Goal: Information Seeking & Learning: Learn about a topic

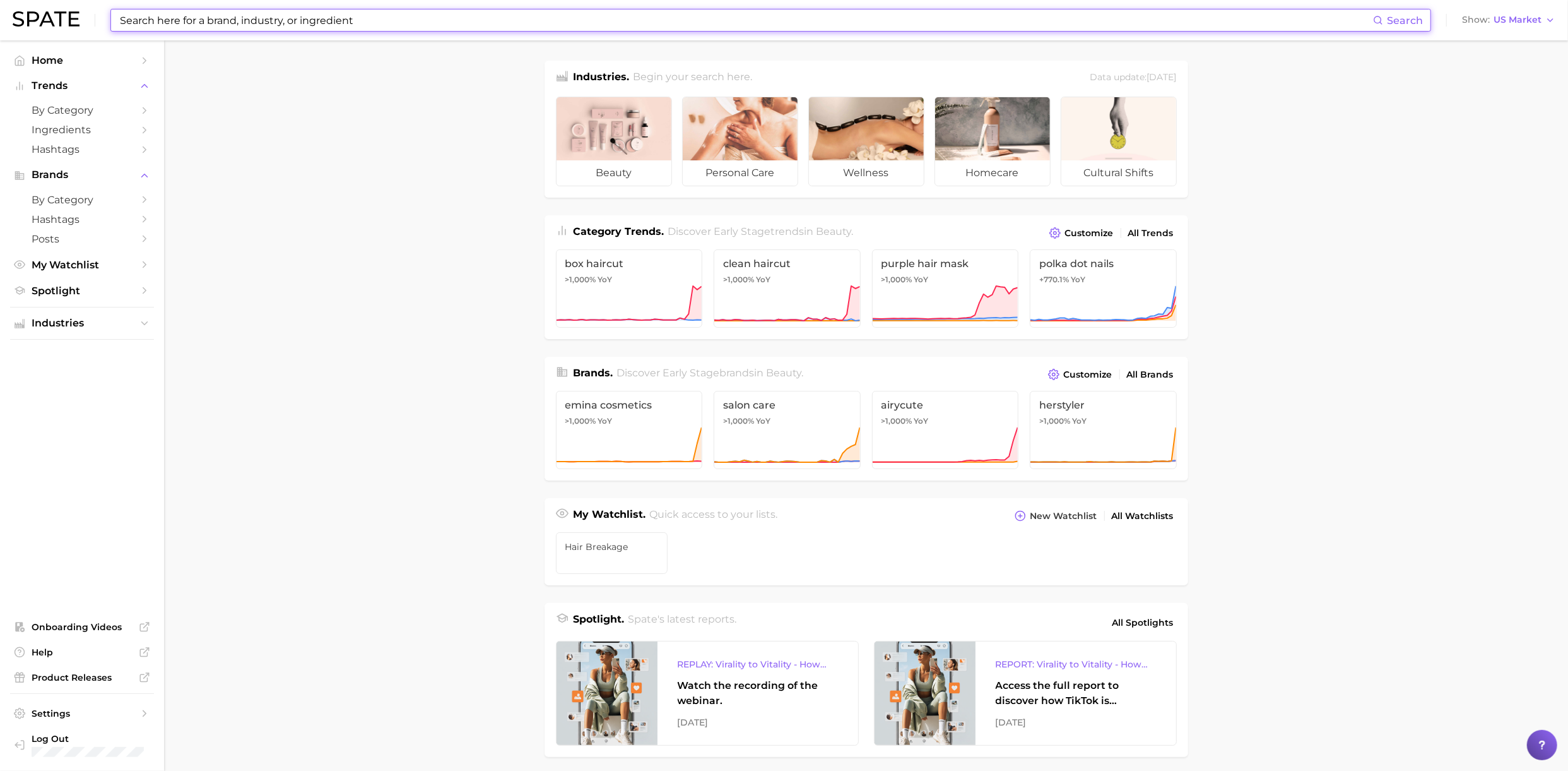
click at [268, 21] on input at bounding box center [746, 20] width 1254 height 21
paste input "increase [MEDICAL_DATA] @ 2.00% and [MEDICAL_DATA]"
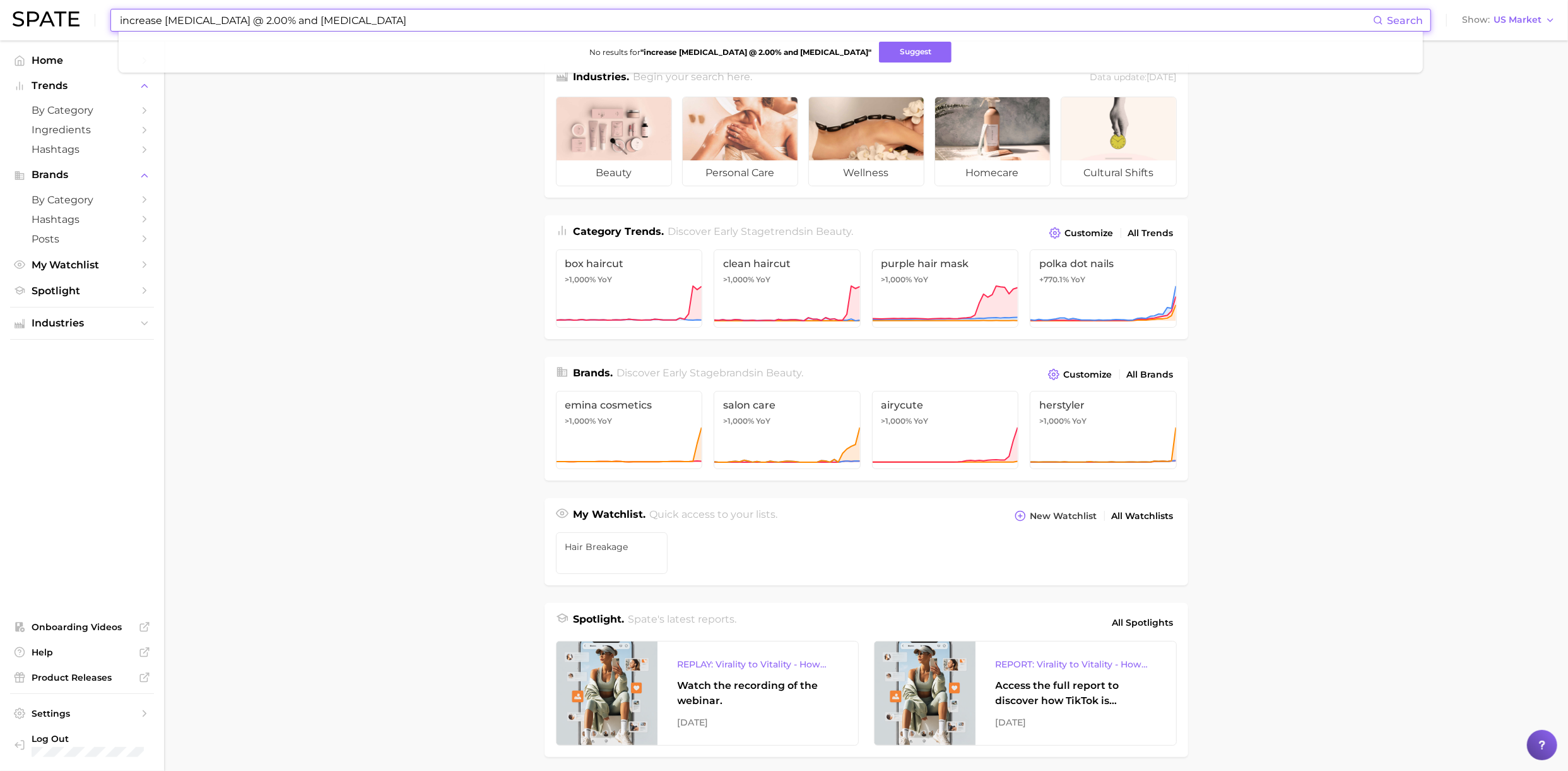
drag, startPoint x: 162, startPoint y: 23, endPoint x: 65, endPoint y: 17, distance: 97.2
click at [65, 18] on div "increase [MEDICAL_DATA] @ 2.00% and [MEDICAL_DATA] Search No results for " incr…" at bounding box center [784, 20] width 1543 height 41
drag, startPoint x: 309, startPoint y: 21, endPoint x: 187, endPoint y: 19, distance: 122.0
click at [187, 19] on input "[MEDICAL_DATA] @ 2.00% and [MEDICAL_DATA]" at bounding box center [746, 20] width 1254 height 21
type input "[MEDICAL_DATA]"
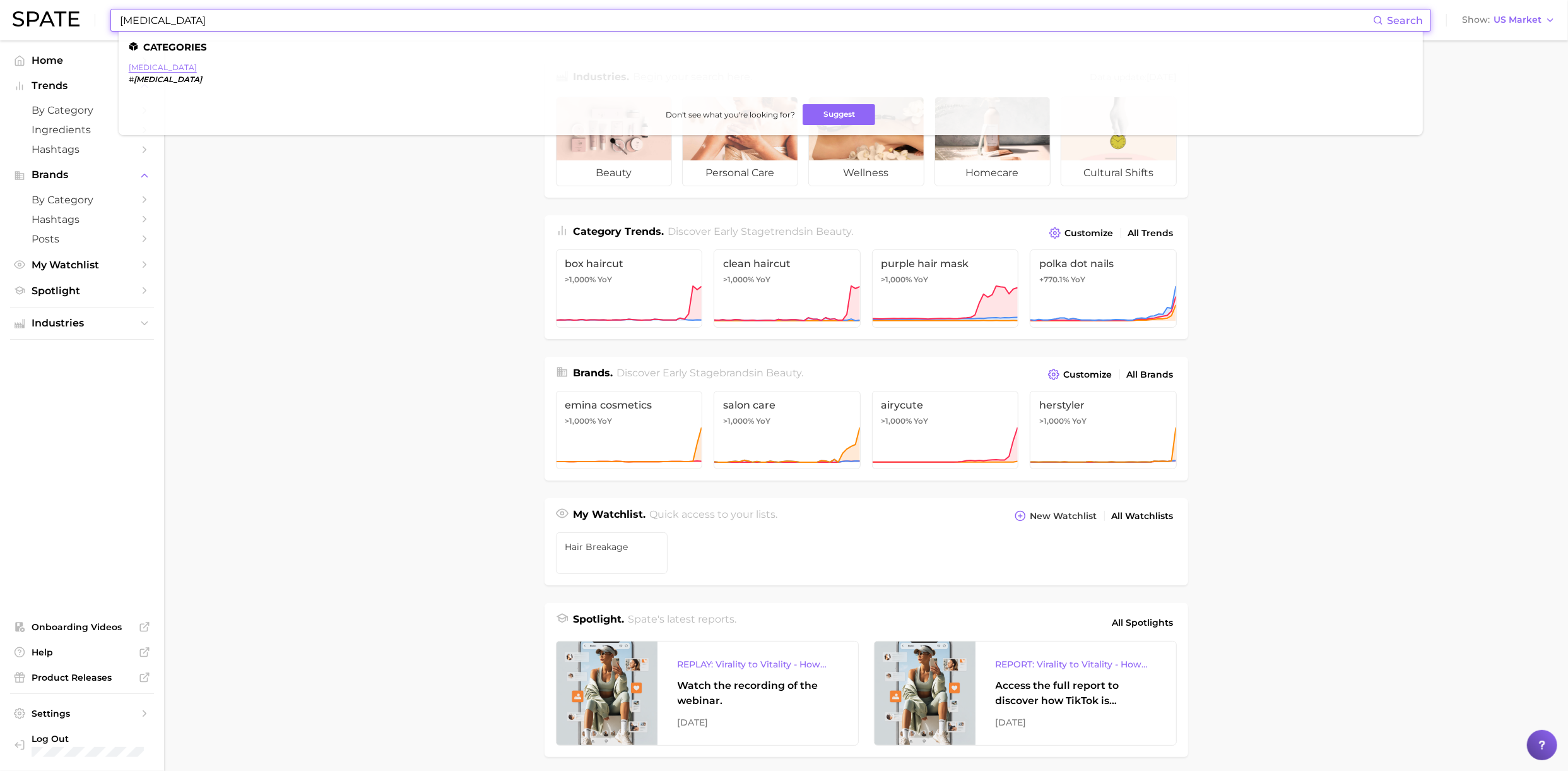
click at [174, 67] on link "[MEDICAL_DATA]" at bounding box center [163, 67] width 68 height 9
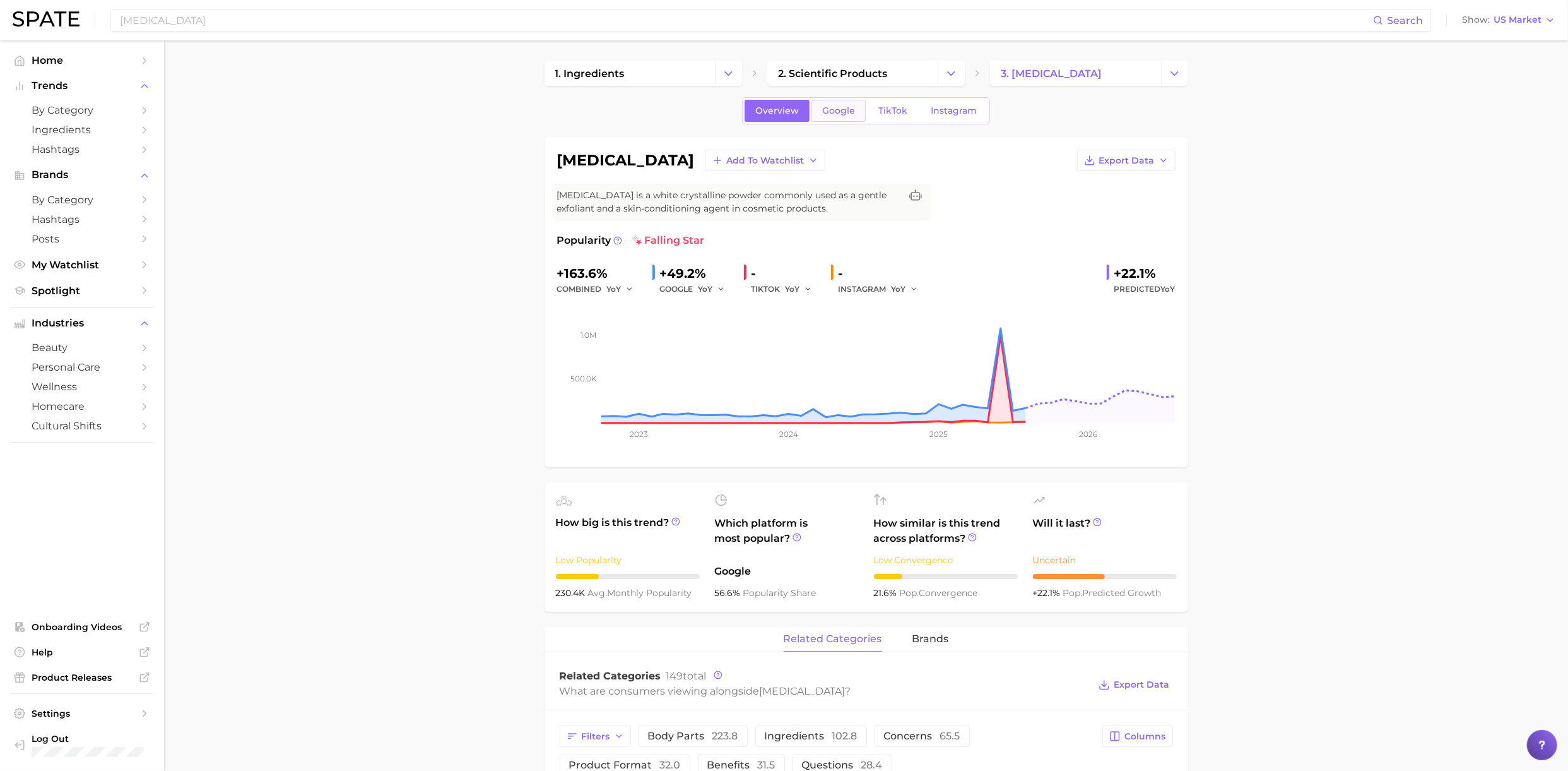
click at [847, 114] on span "Google" at bounding box center [838, 111] width 33 height 11
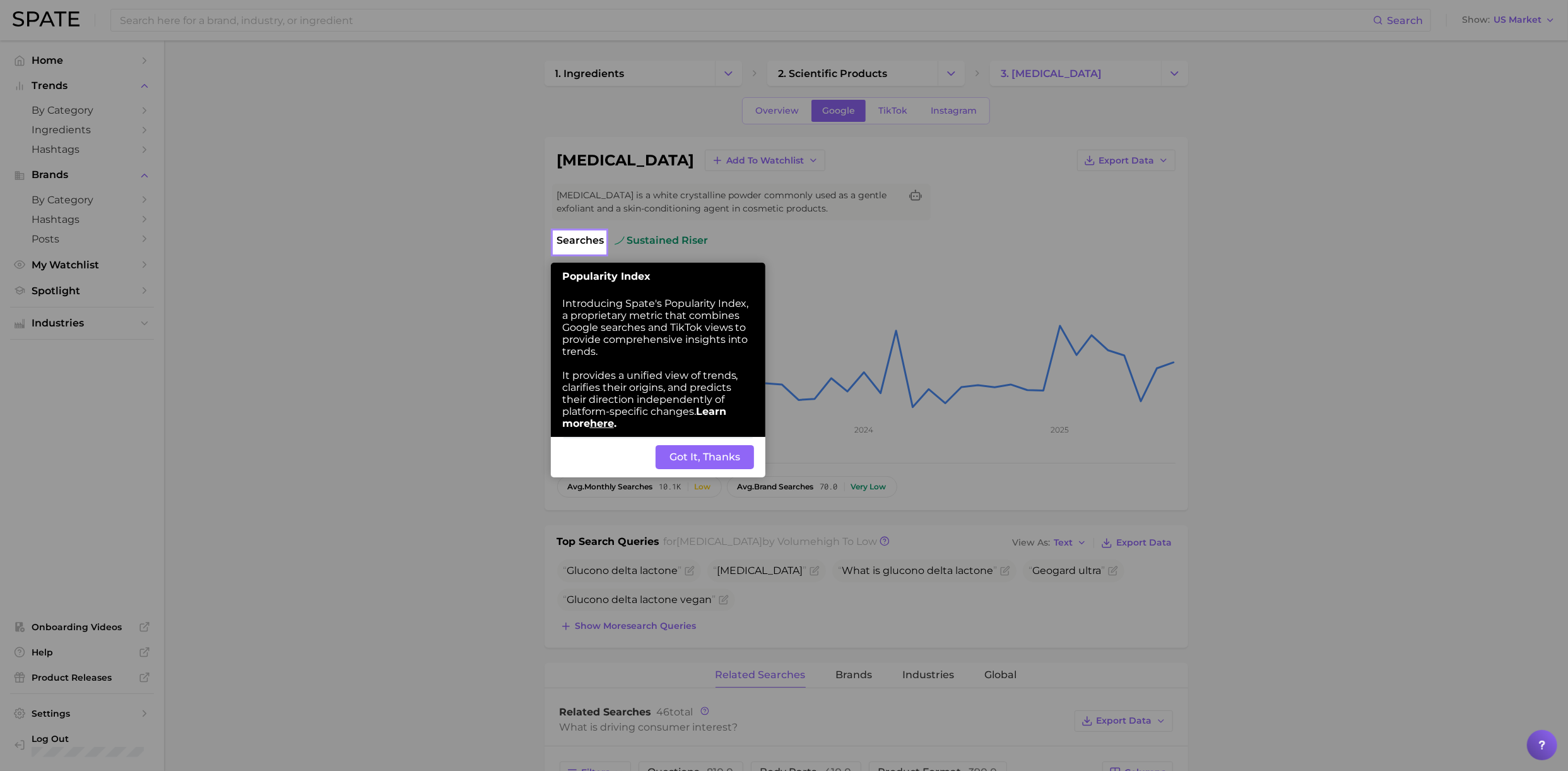
click at [722, 445] on button "Got It, Thanks" at bounding box center [704, 456] width 98 height 24
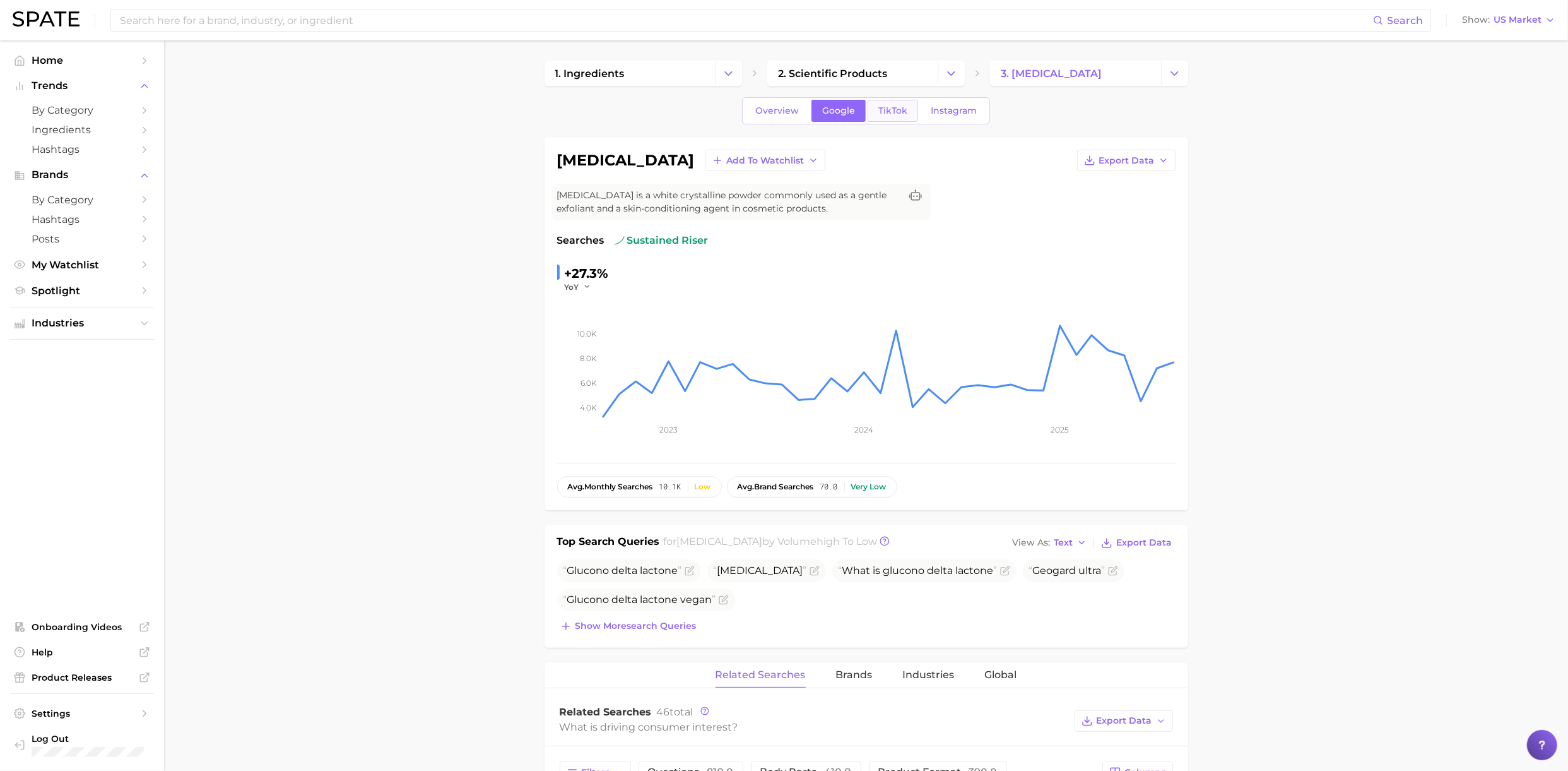
click at [904, 110] on span "TikTok" at bounding box center [893, 111] width 29 height 11
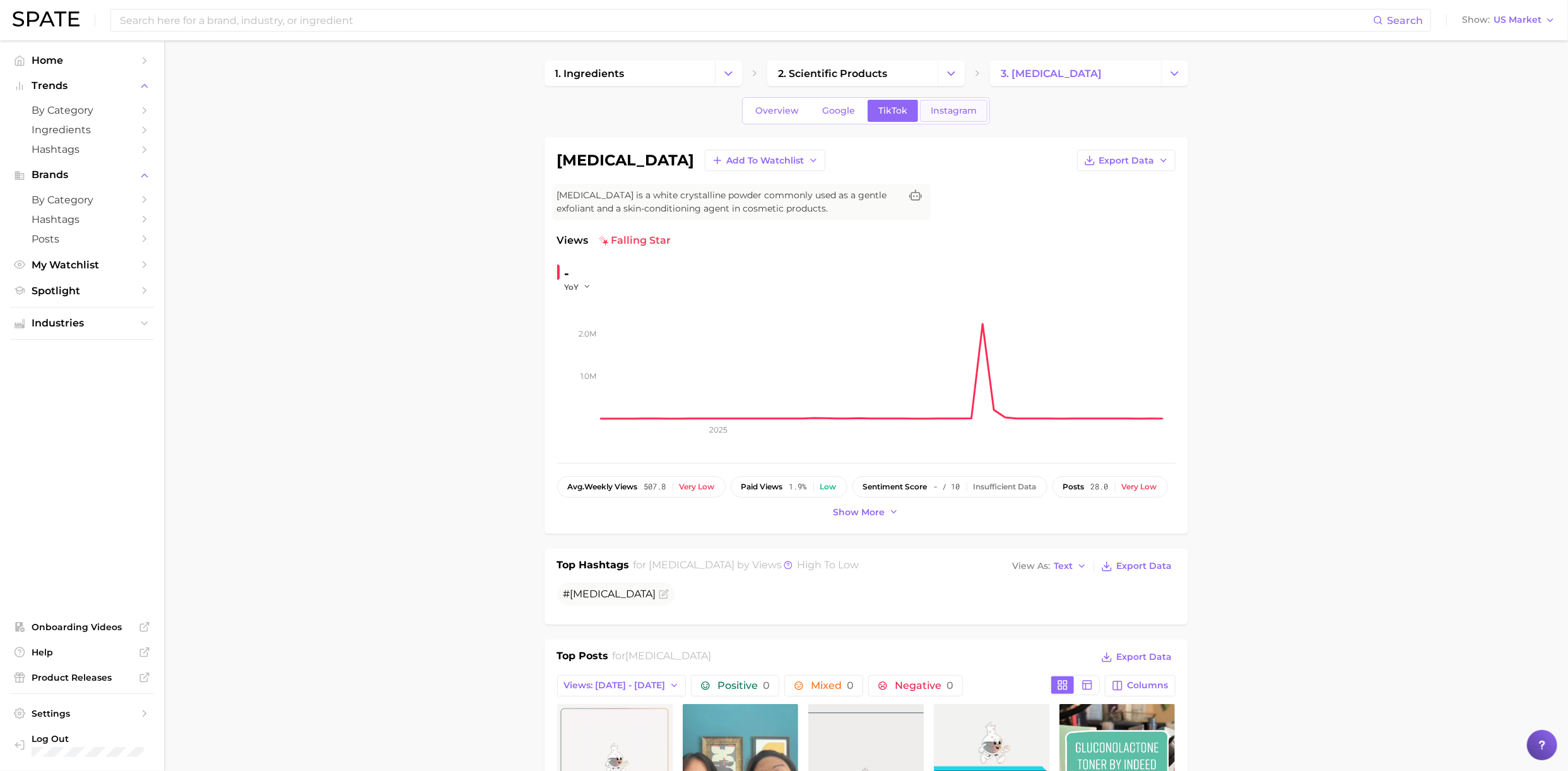
click at [967, 112] on link "Instagram" at bounding box center [954, 111] width 68 height 22
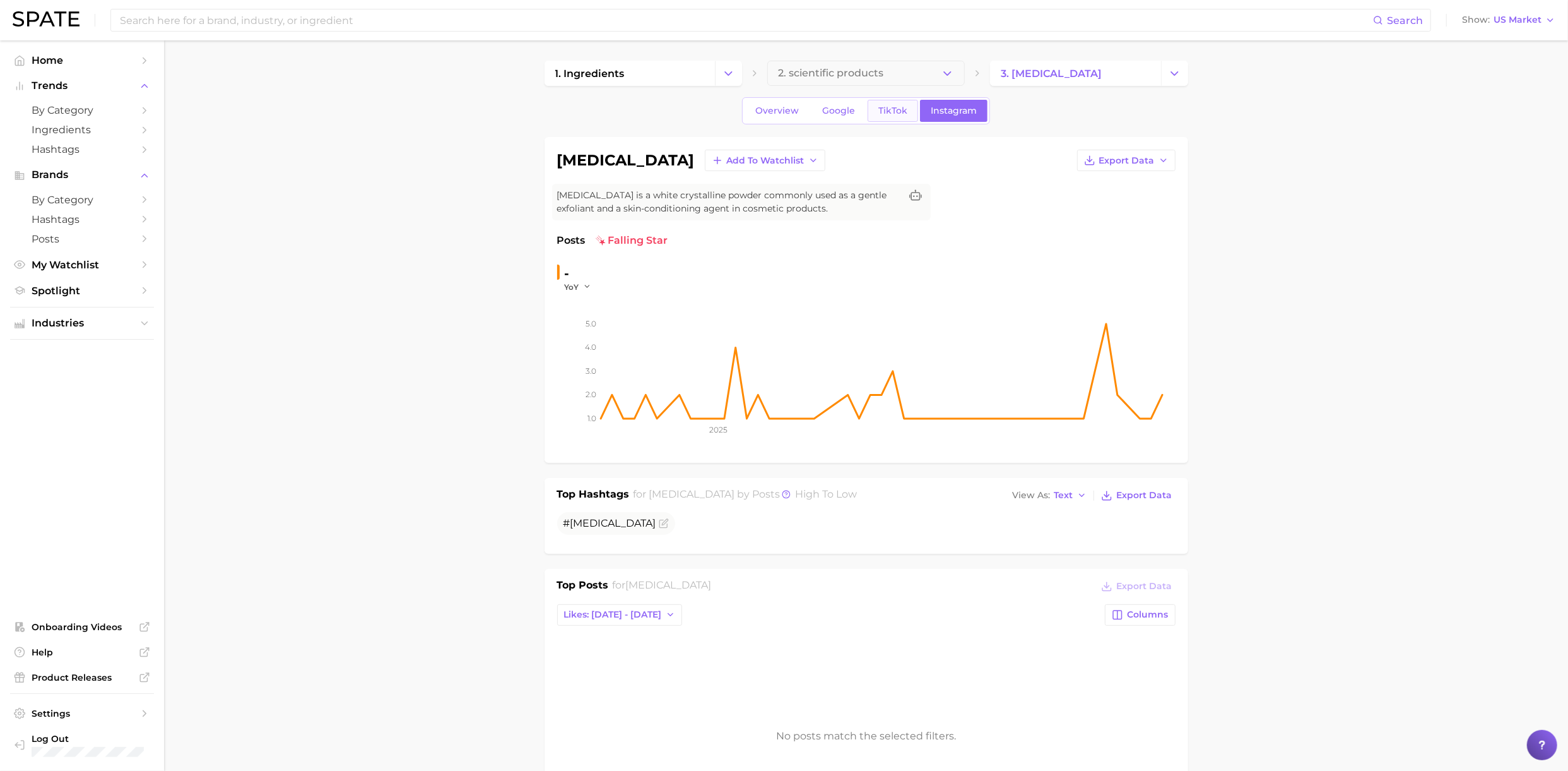
click at [879, 110] on span "TikTok" at bounding box center [893, 111] width 29 height 11
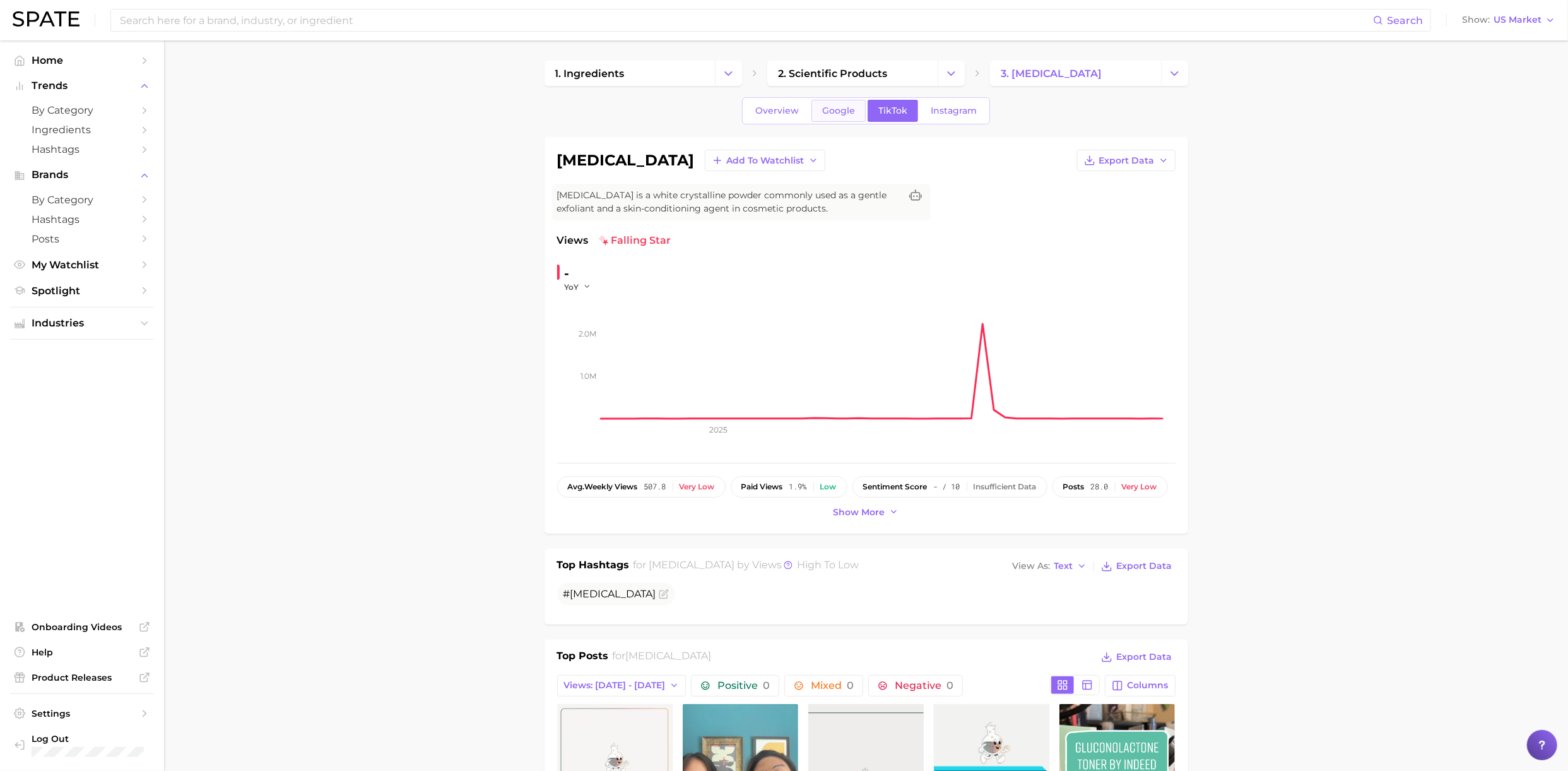
click at [843, 107] on span "Google" at bounding box center [838, 111] width 33 height 11
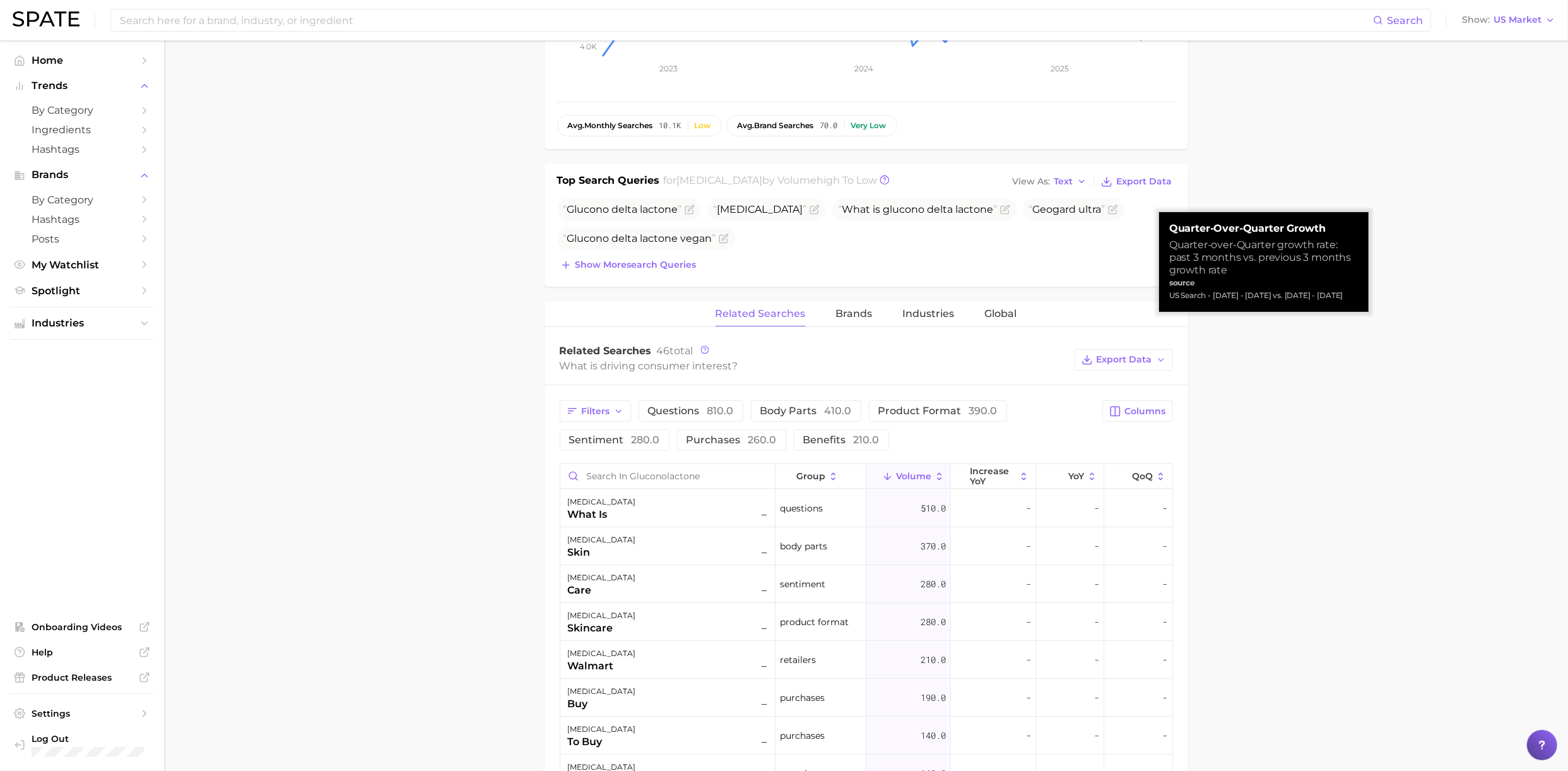
scroll to position [44, 0]
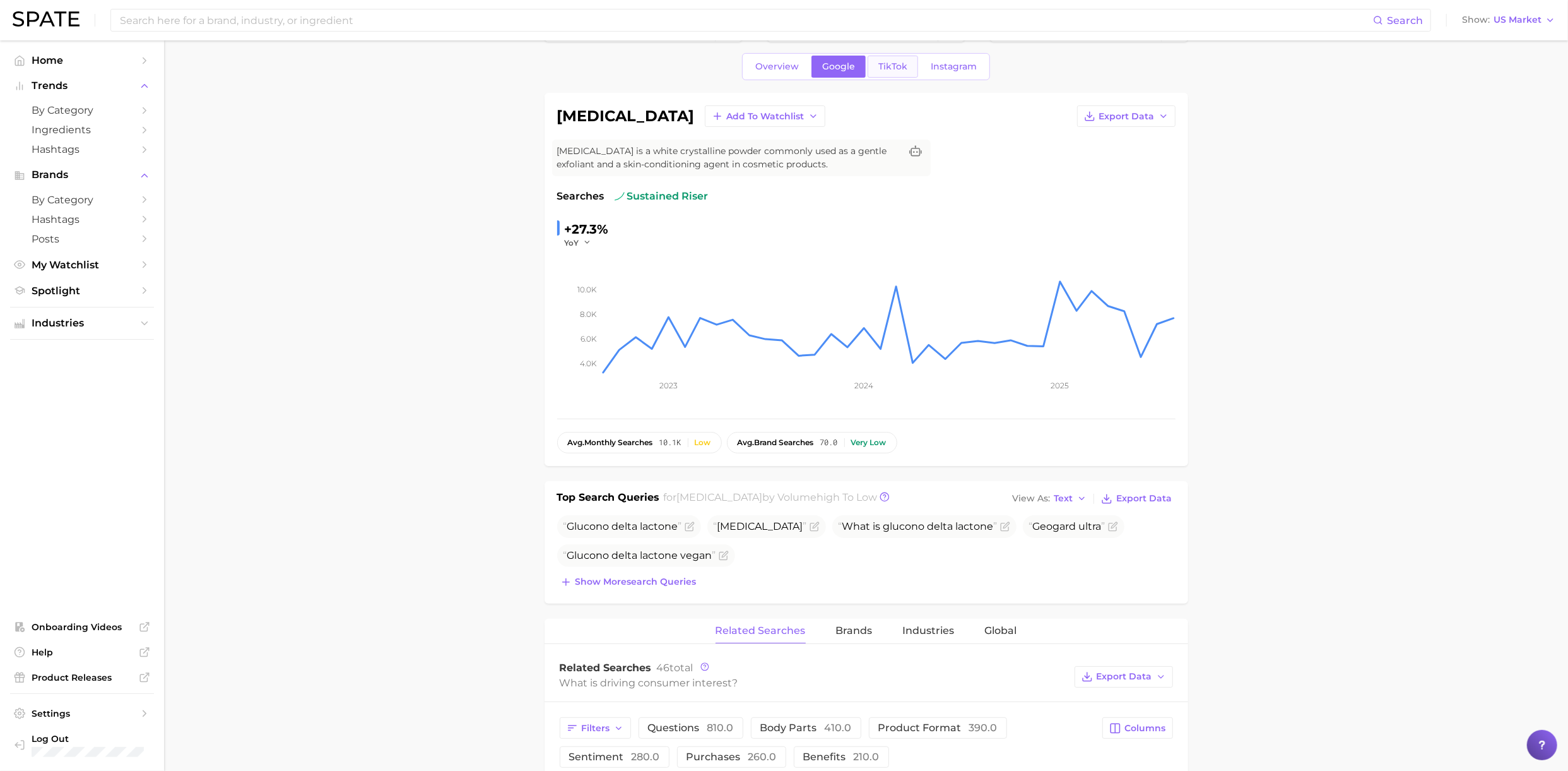
click at [892, 69] on span "TikTok" at bounding box center [893, 66] width 29 height 11
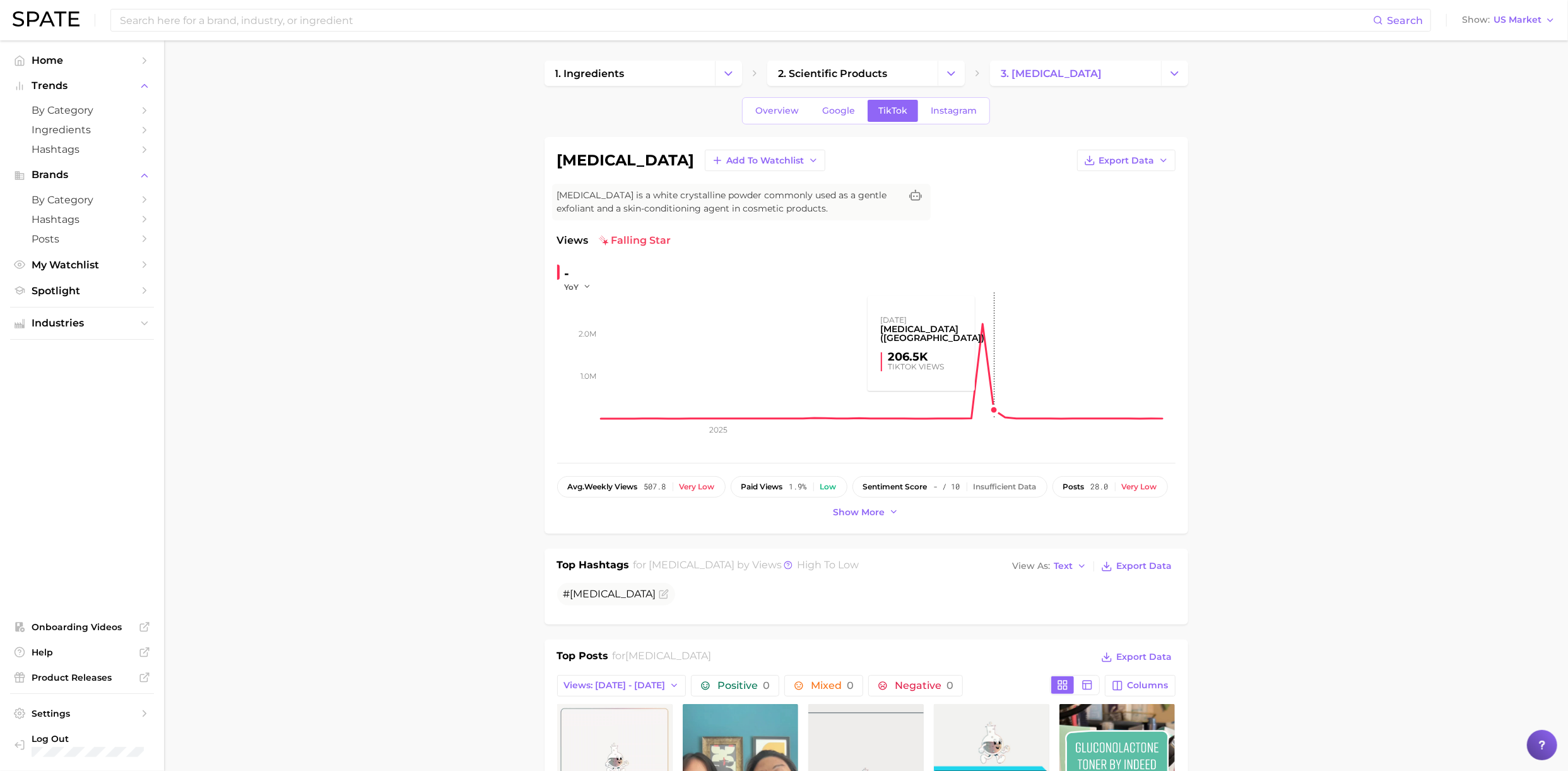
click at [982, 376] on rect at bounding box center [888, 355] width 574 height 126
click at [974, 392] on rect at bounding box center [888, 355] width 574 height 126
click at [973, 394] on rect at bounding box center [888, 355] width 574 height 126
